Goal: Task Accomplishment & Management: Use online tool/utility

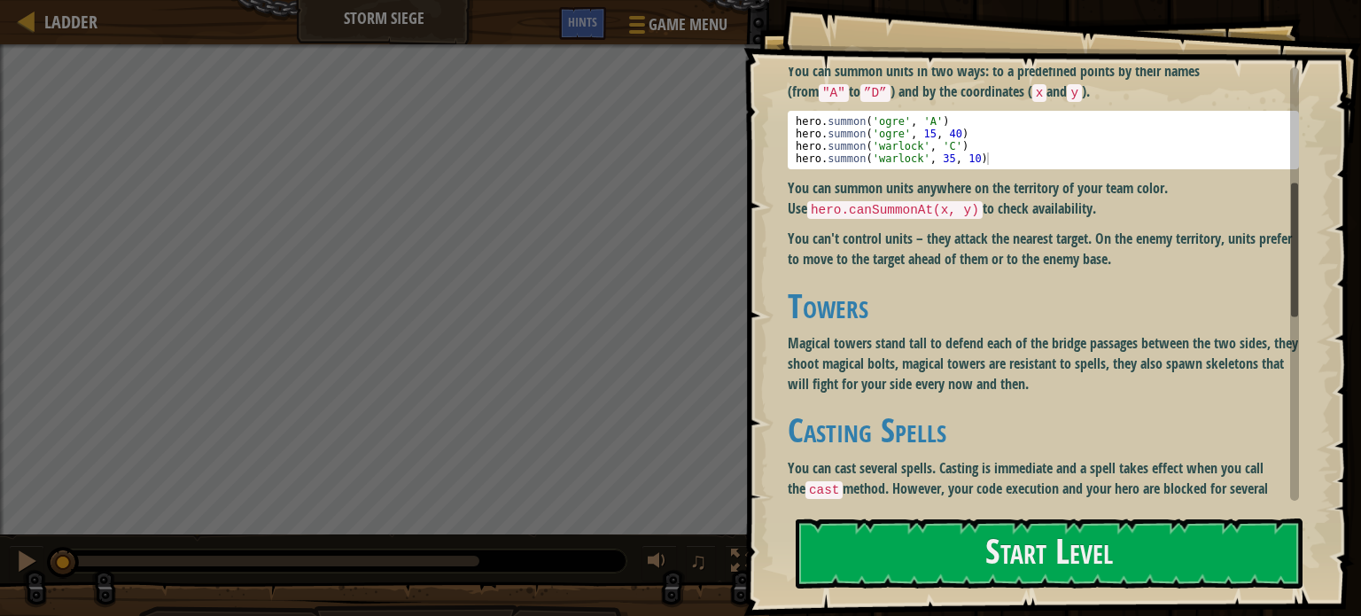
scroll to position [378, 0]
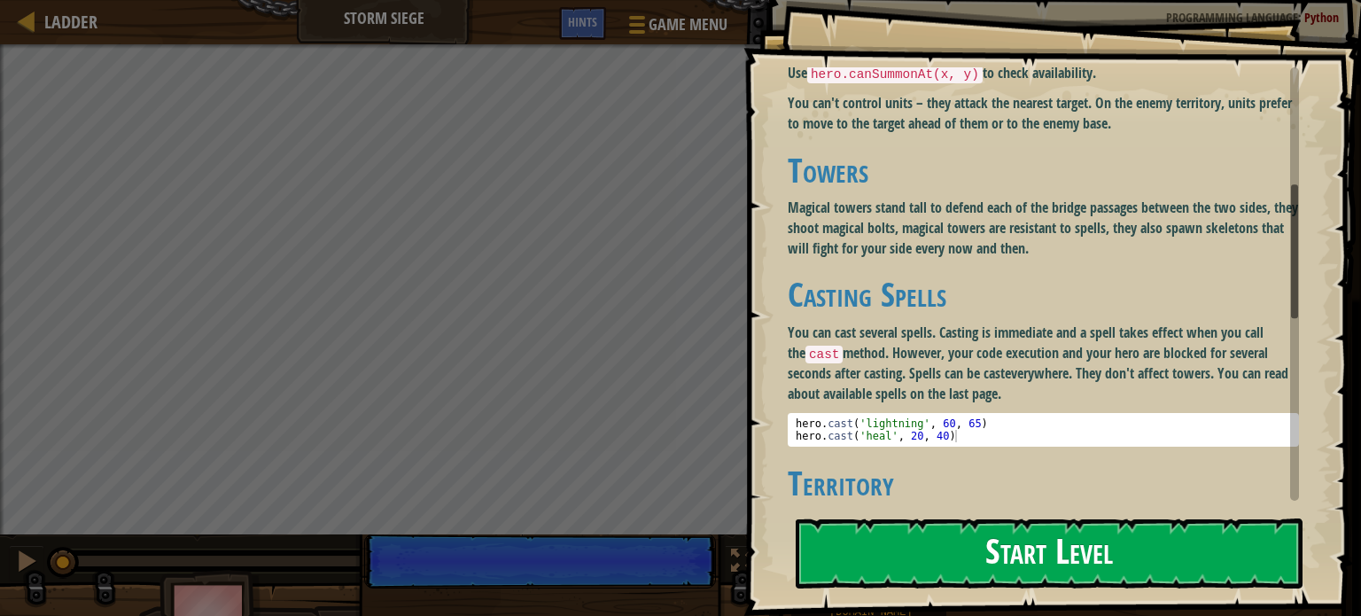
click at [928, 551] on button "Start Level" at bounding box center [1049, 553] width 507 height 70
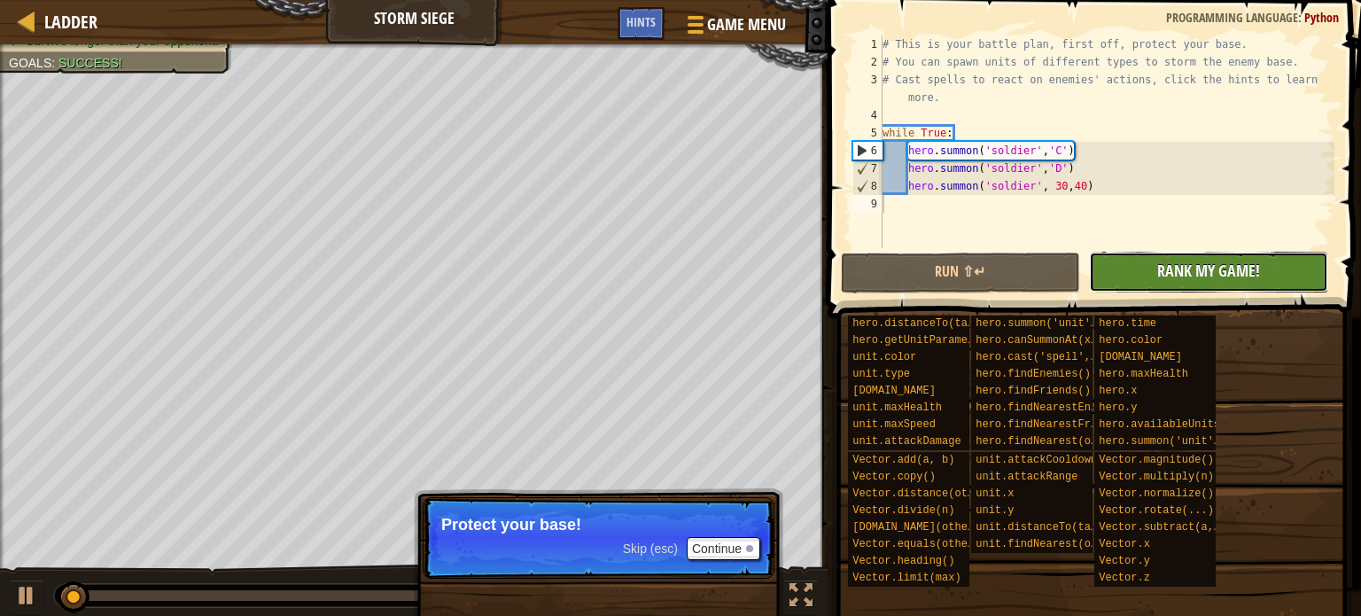
click at [1174, 275] on span "Rank My Game!" at bounding box center [1208, 271] width 103 height 22
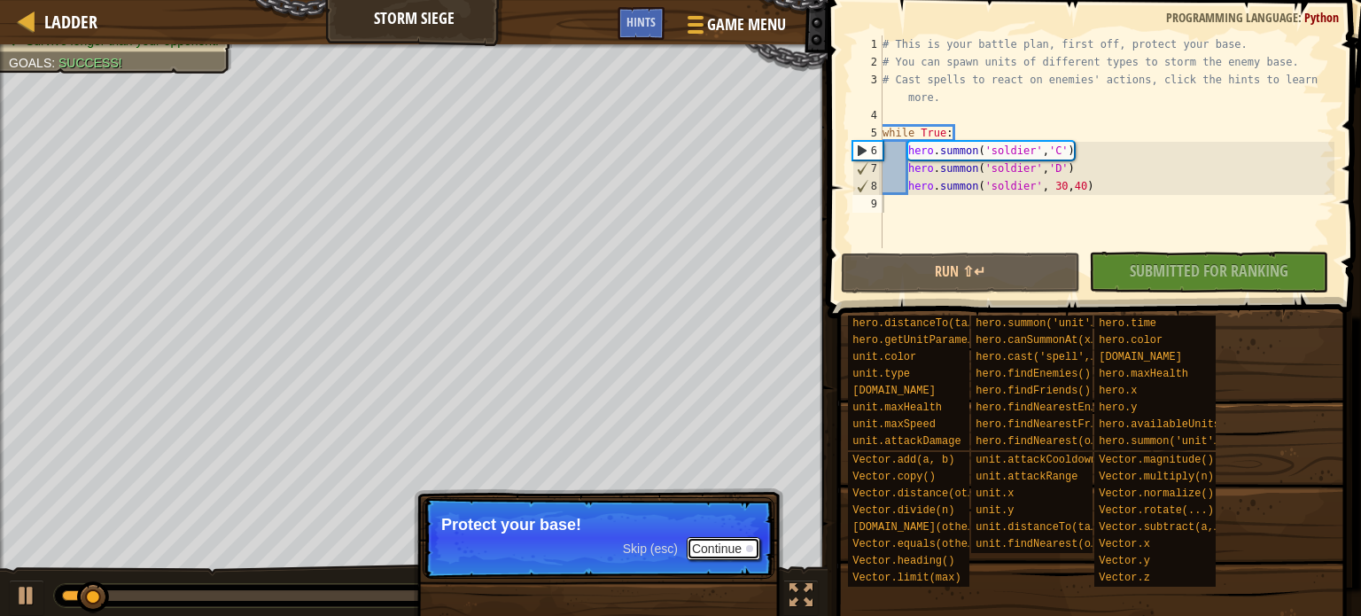
click at [724, 549] on button "Continue" at bounding box center [724, 548] width 74 height 23
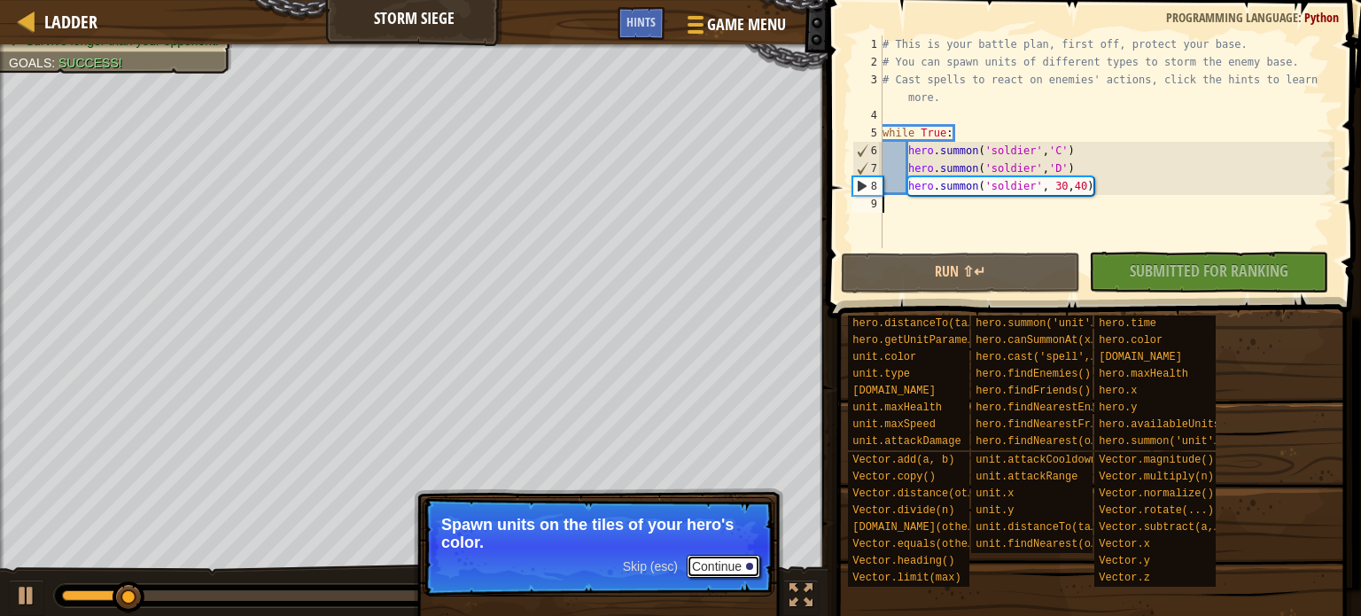
click at [743, 566] on button "Continue" at bounding box center [724, 566] width 74 height 23
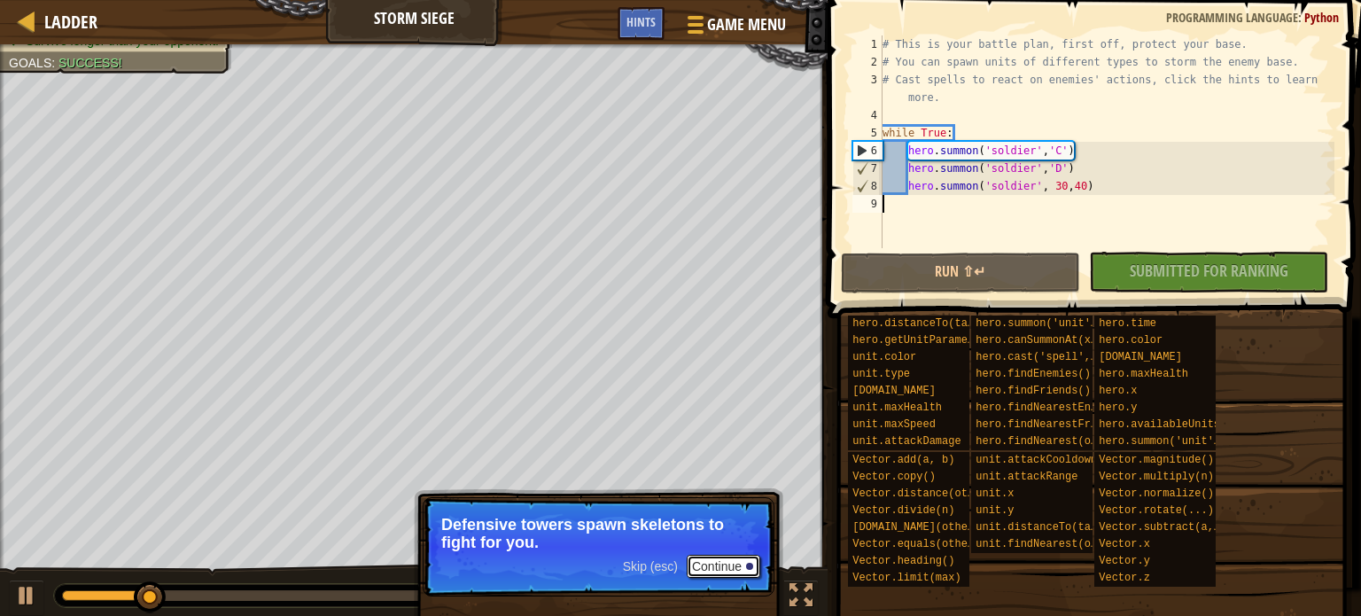
click at [707, 571] on button "Continue" at bounding box center [724, 566] width 74 height 23
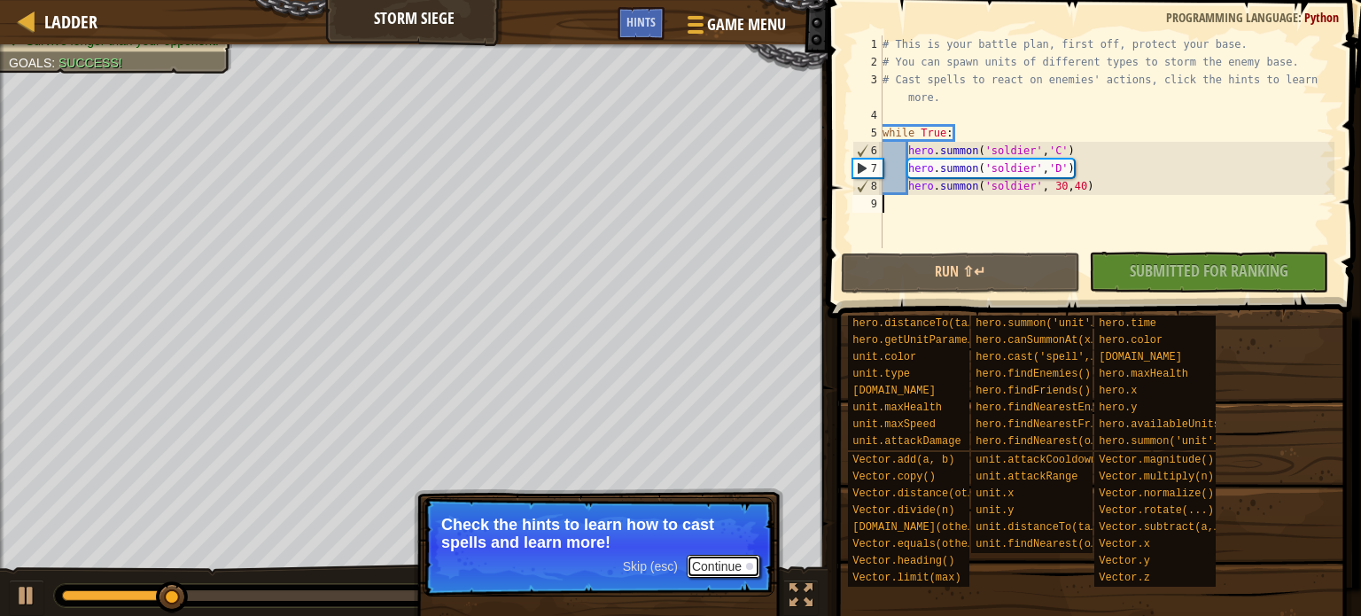
click at [724, 571] on button "Continue" at bounding box center [724, 566] width 74 height 23
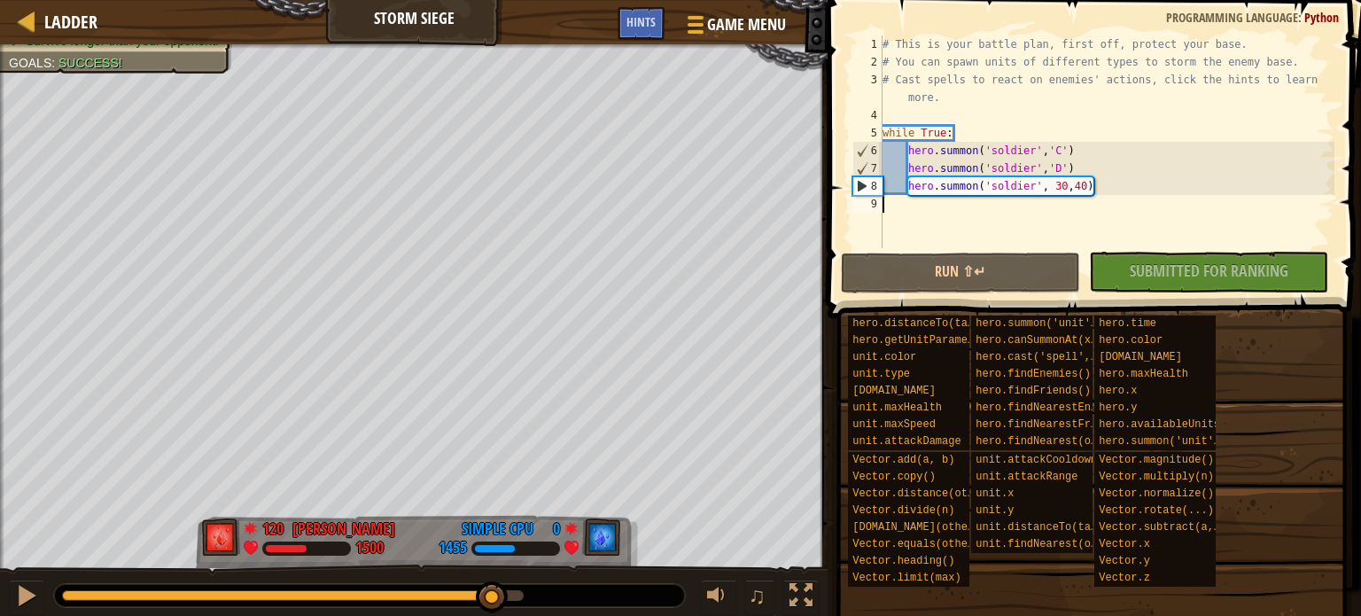
drag, startPoint x: 287, startPoint y: 598, endPoint x: 489, endPoint y: 624, distance: 203.7
click at [489, 0] on html "Ladder Storm Siege Game Menu Done Hints 1 ההההההההההההההההההההההההההההההההההההה…" at bounding box center [680, 0] width 1361 height 0
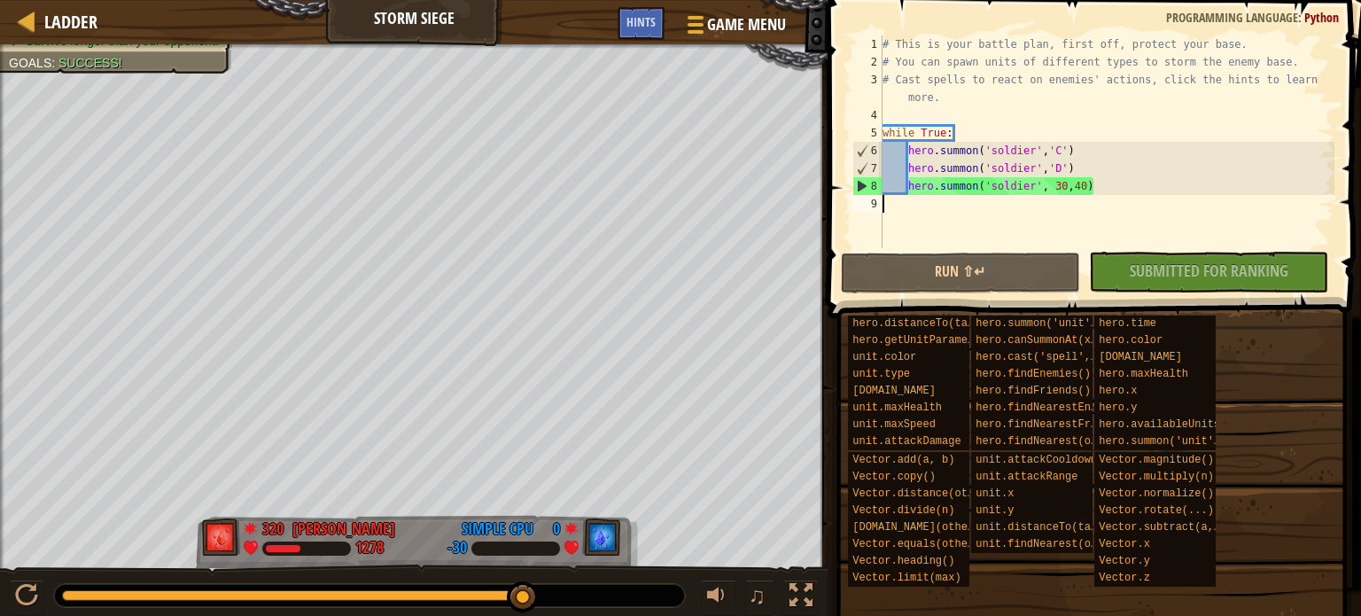
click at [1174, 268] on div "No New Code to Rank Rank My Game! Submitting... Submitted for Ranking Failed to…" at bounding box center [1199, 272] width 239 height 41
click at [50, 20] on span "Ladder" at bounding box center [70, 22] width 53 height 24
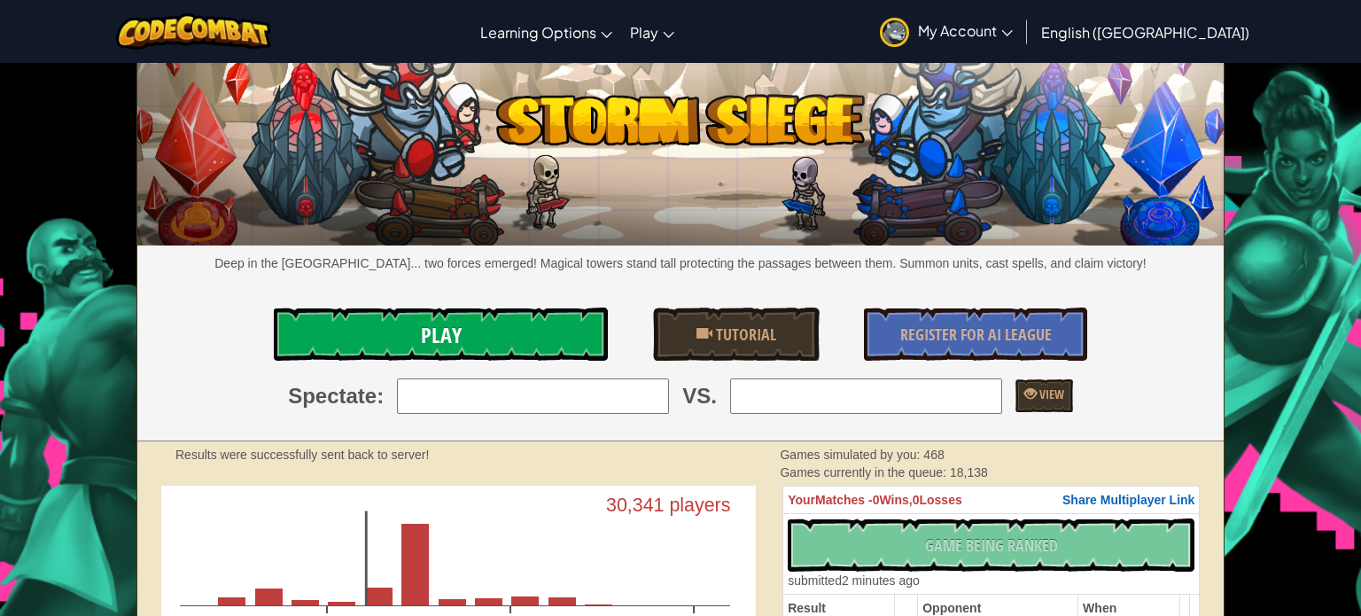
click at [425, 328] on span "Play" at bounding box center [441, 335] width 41 height 28
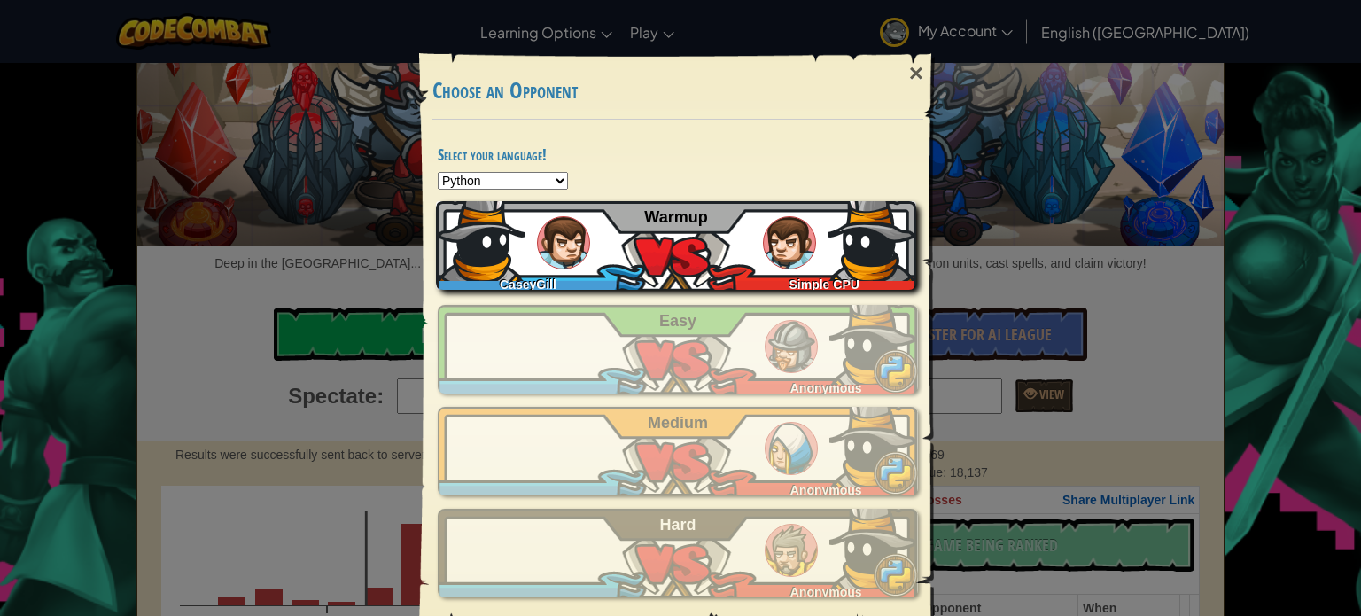
click at [579, 264] on div "CaseyGill Simple CPU Warmup" at bounding box center [676, 245] width 480 height 89
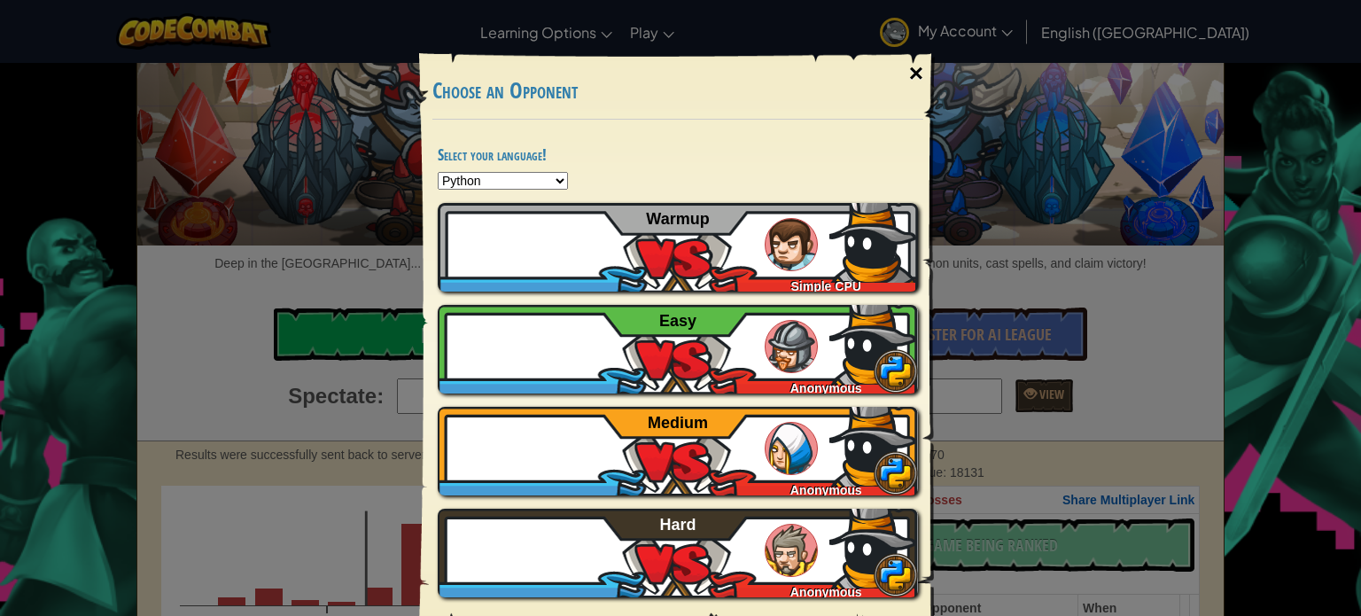
click at [918, 76] on div "×" at bounding box center [916, 73] width 41 height 51
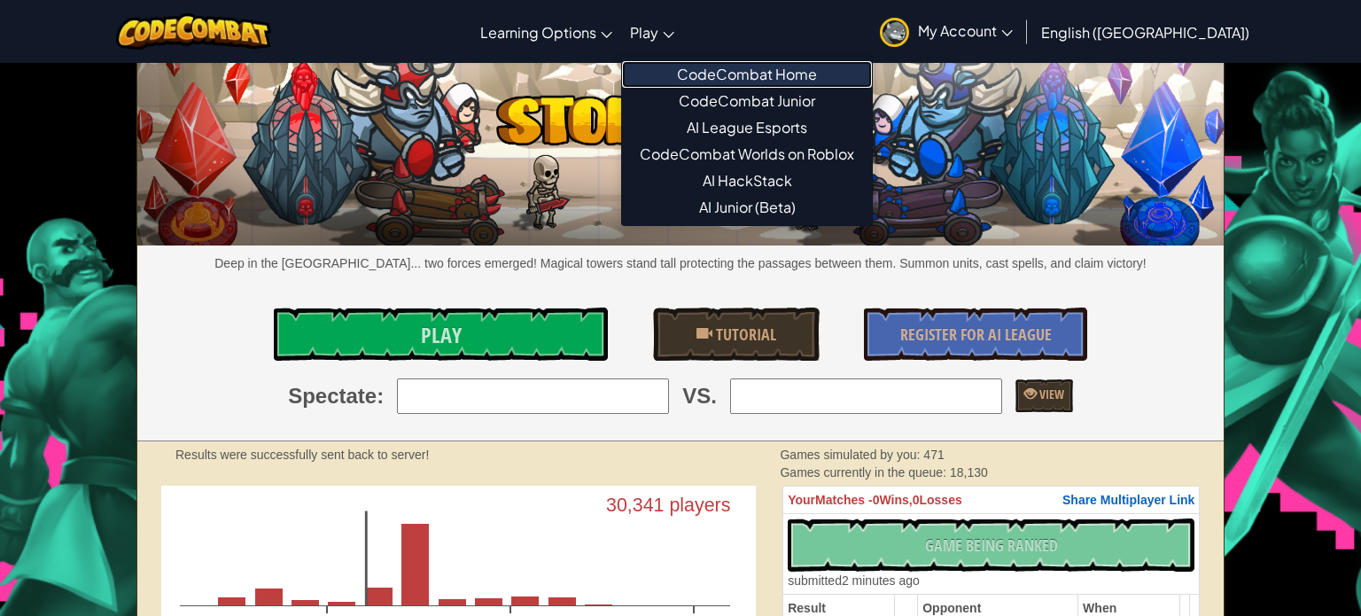
click at [750, 67] on link "CodeCombat Home" at bounding box center [747, 74] width 250 height 27
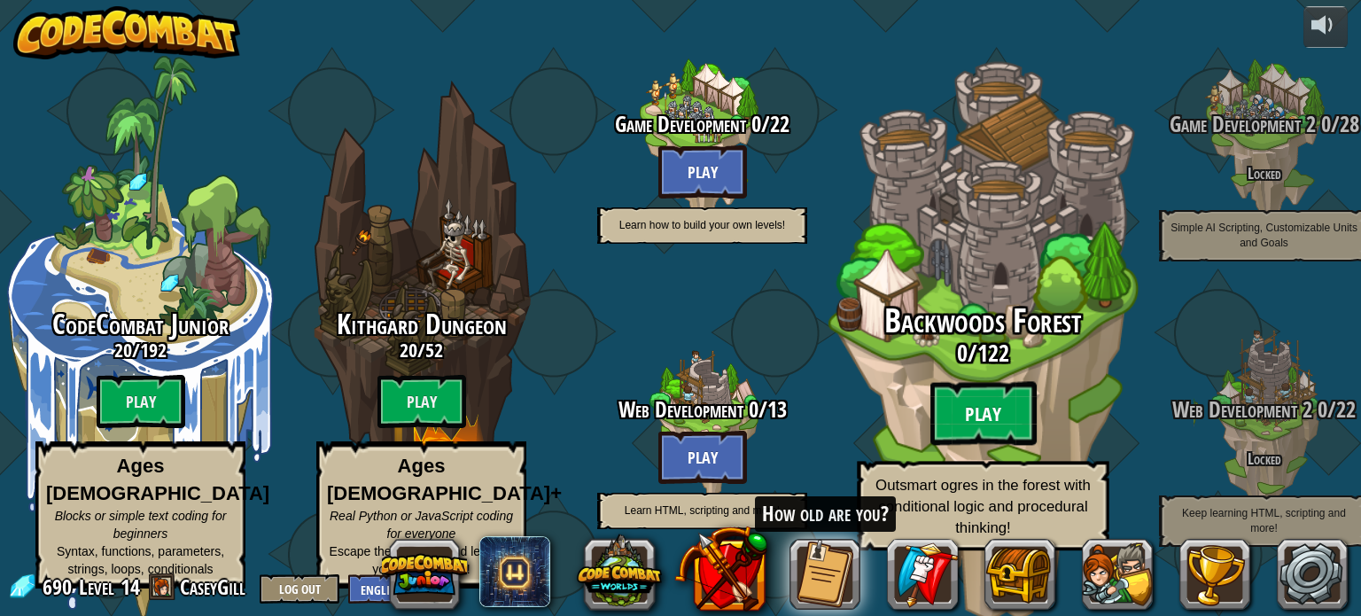
click at [962, 402] on btn "Play" at bounding box center [984, 414] width 106 height 64
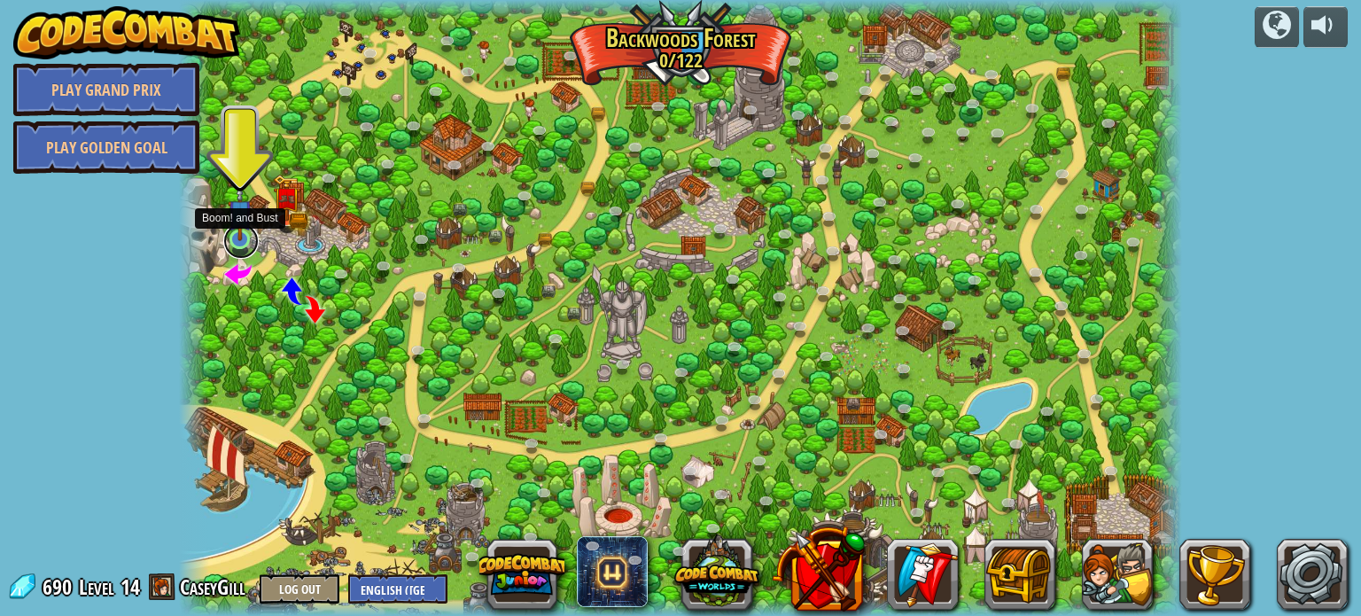
click at [245, 246] on link at bounding box center [240, 240] width 35 height 35
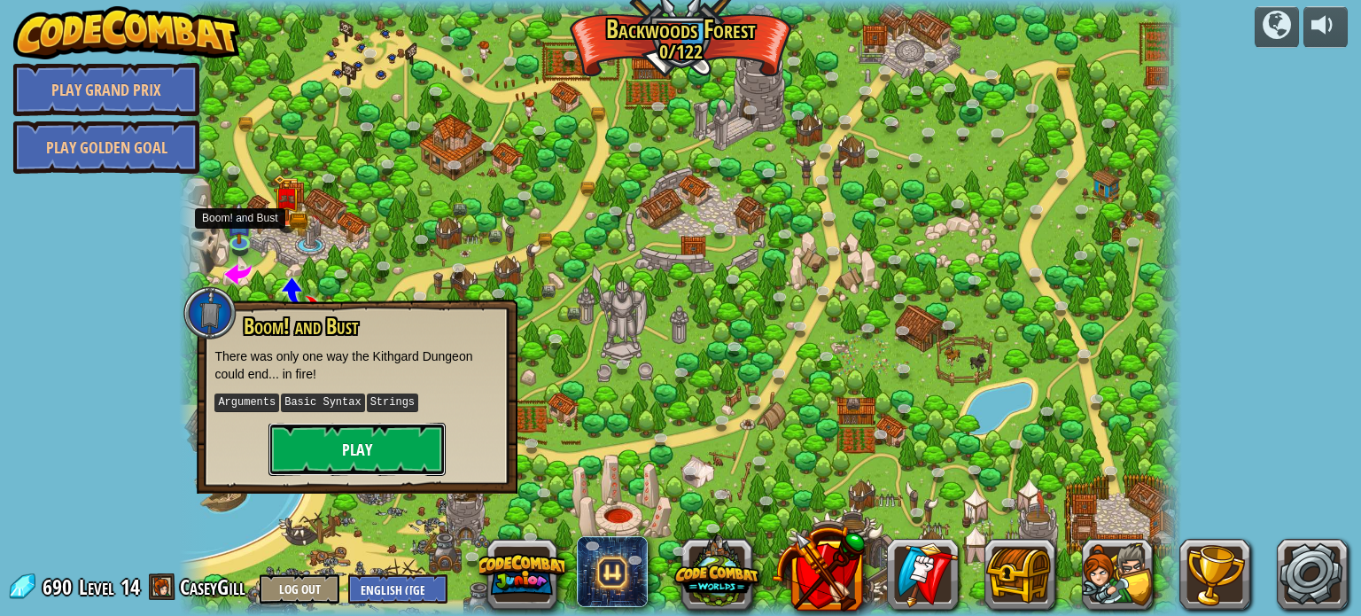
click at [354, 459] on button "Play" at bounding box center [357, 449] width 177 height 53
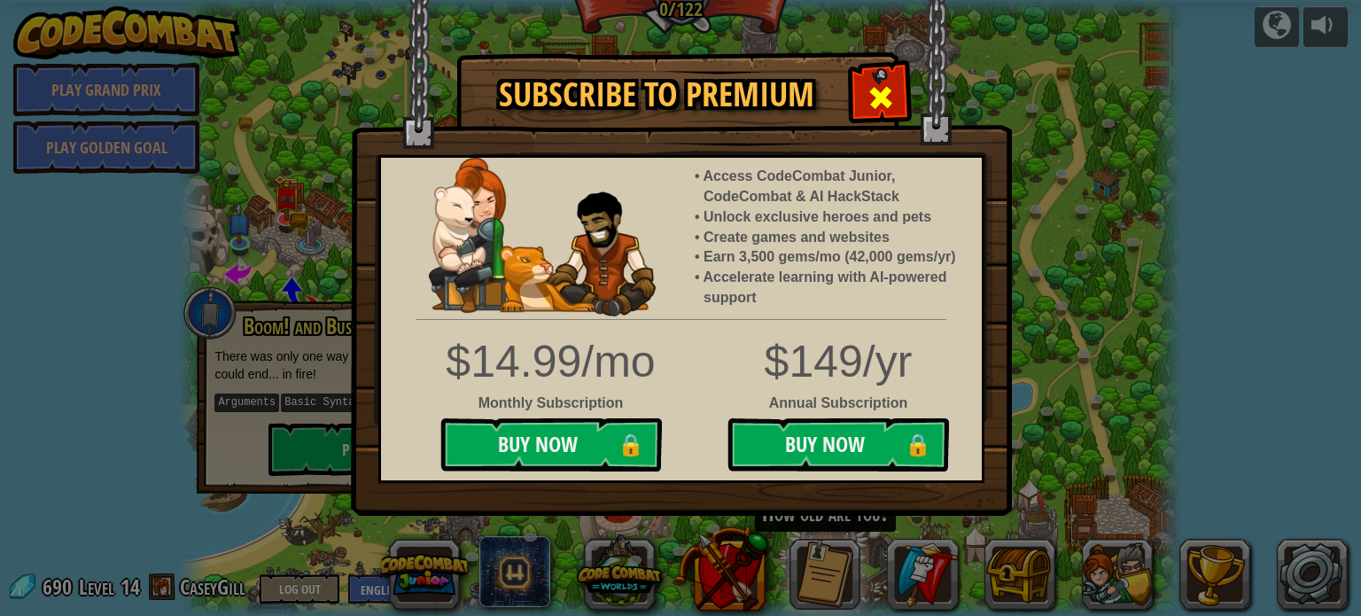
click at [882, 97] on span at bounding box center [881, 97] width 28 height 28
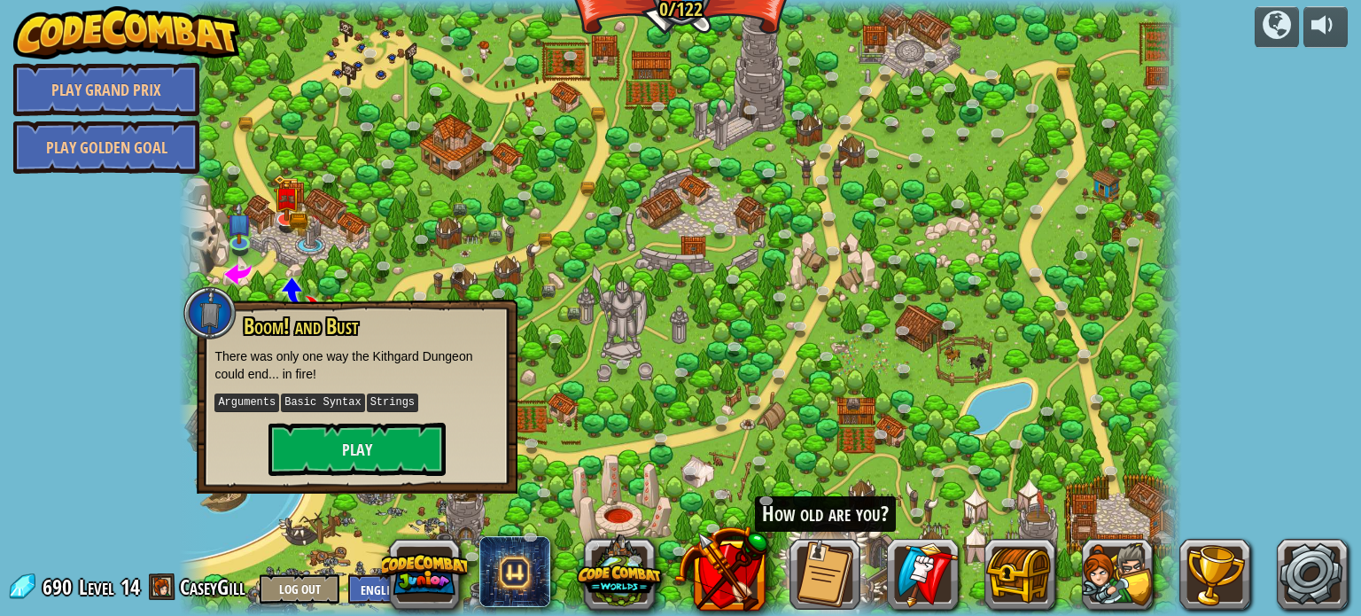
click at [101, 25] on img at bounding box center [126, 32] width 227 height 53
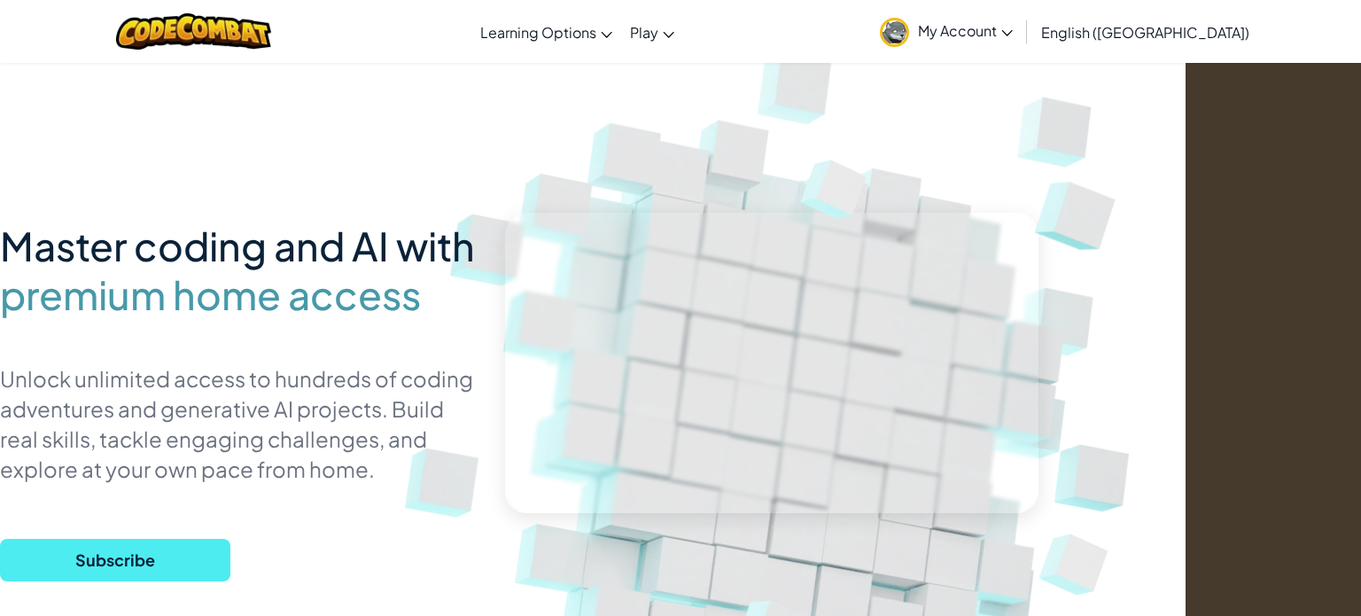
scroll to position [11, 175]
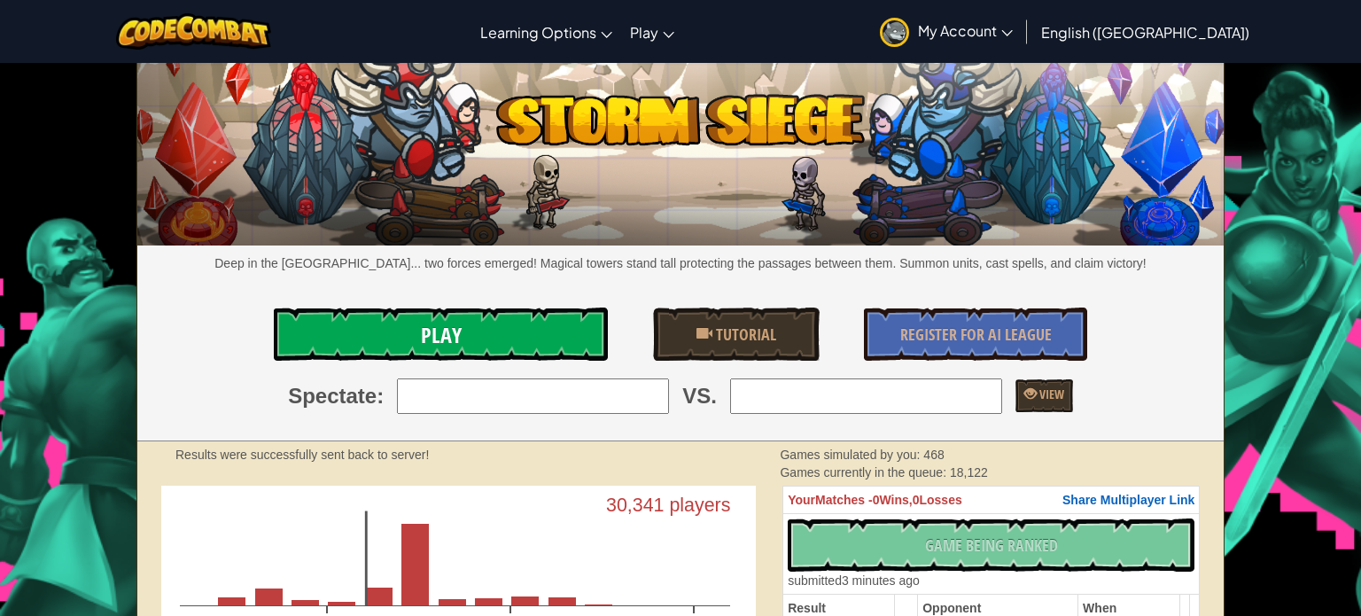
click at [511, 338] on link "Play" at bounding box center [441, 334] width 334 height 53
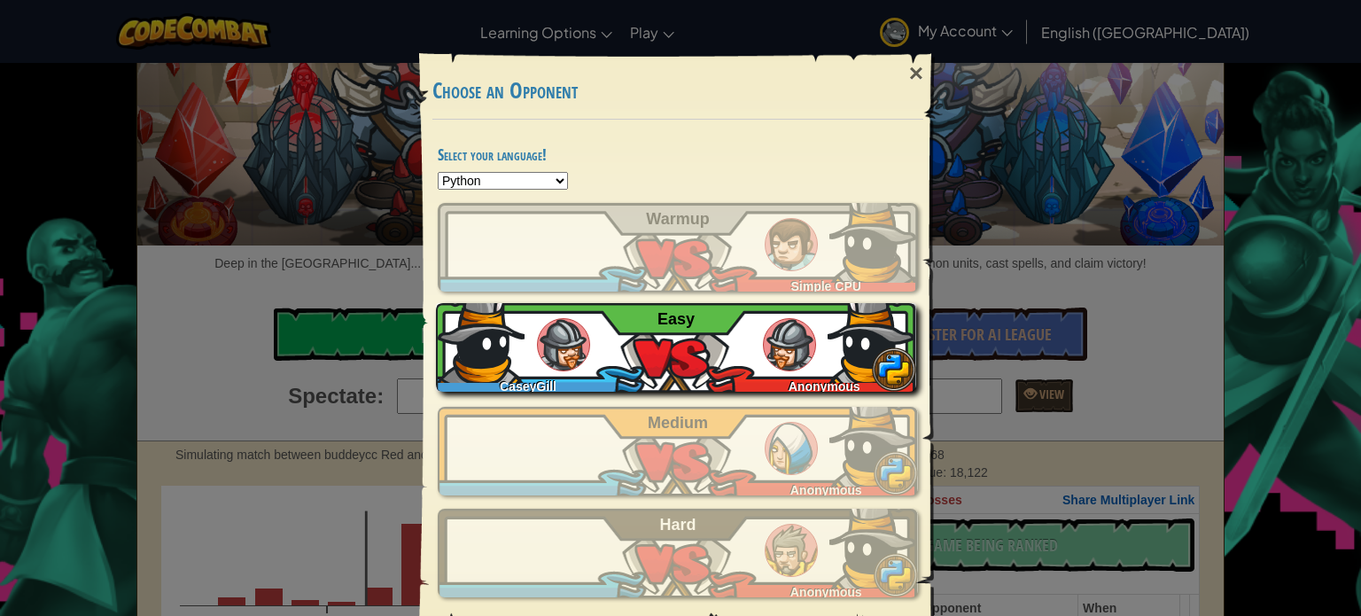
click at [587, 339] on img at bounding box center [563, 344] width 53 height 53
